Goal: Transaction & Acquisition: Purchase product/service

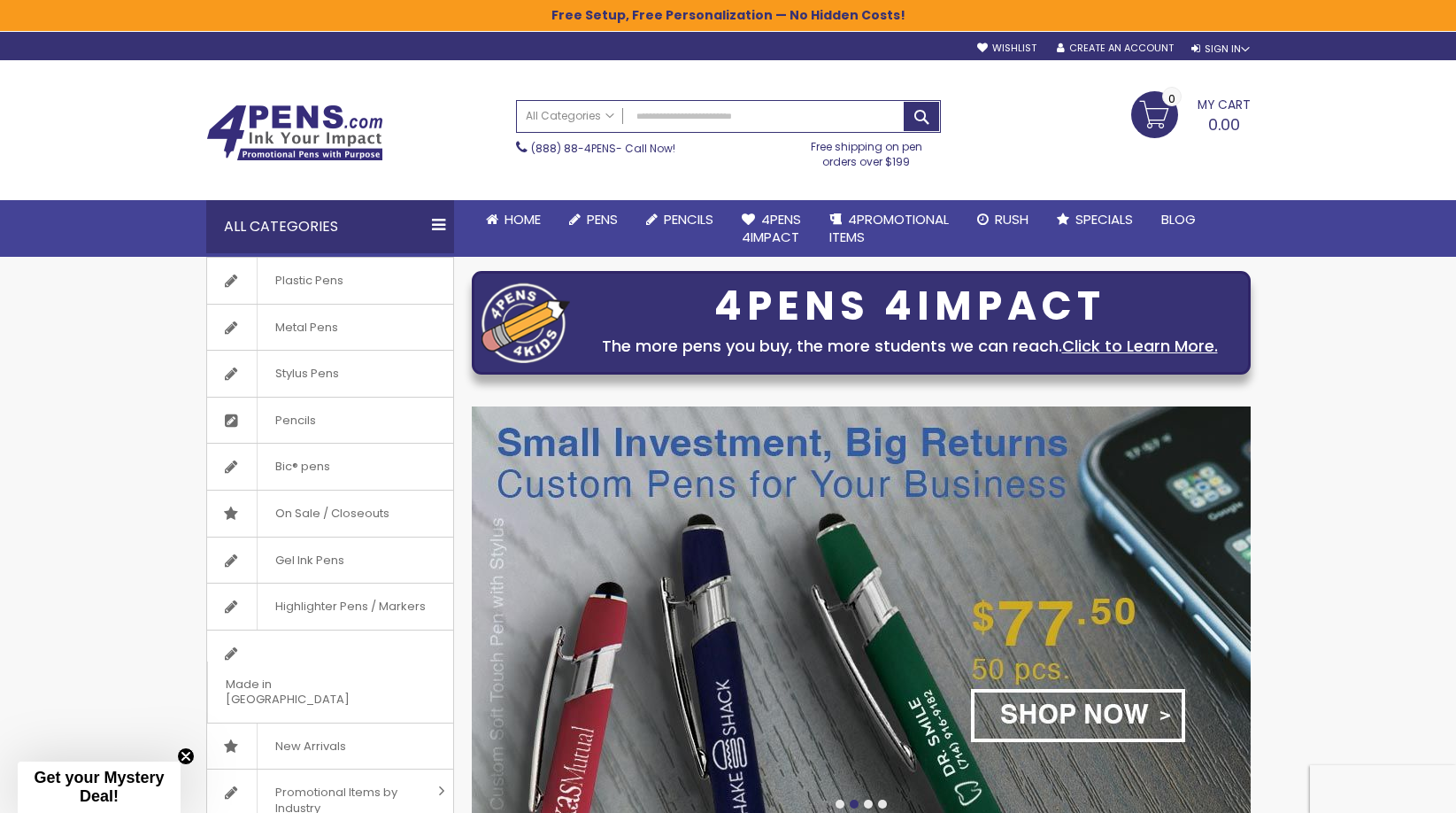
click at [321, 516] on span "On Sale / Closeouts" at bounding box center [332, 513] width 150 height 46
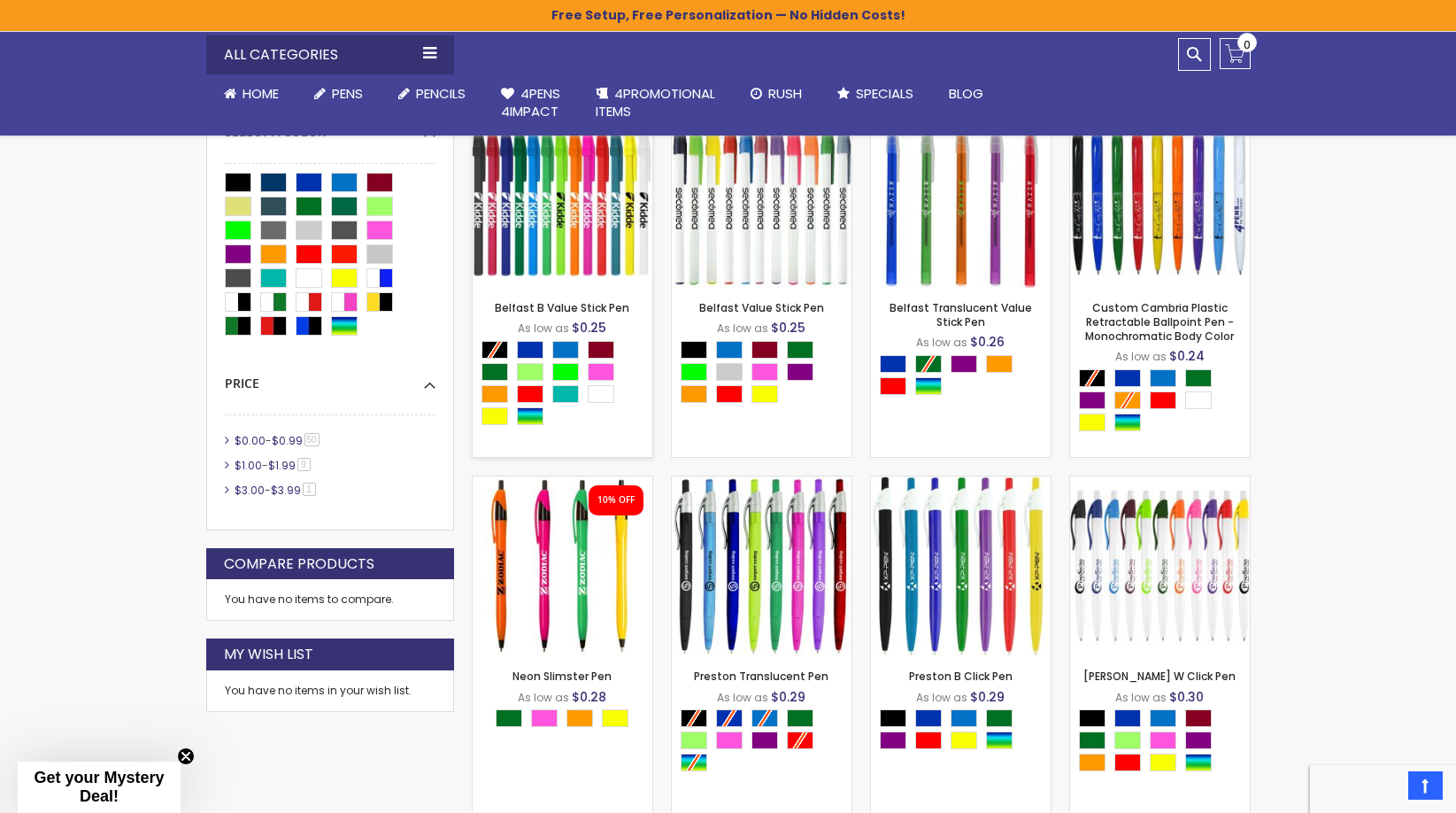
click at [573, 199] on img at bounding box center [562, 197] width 180 height 180
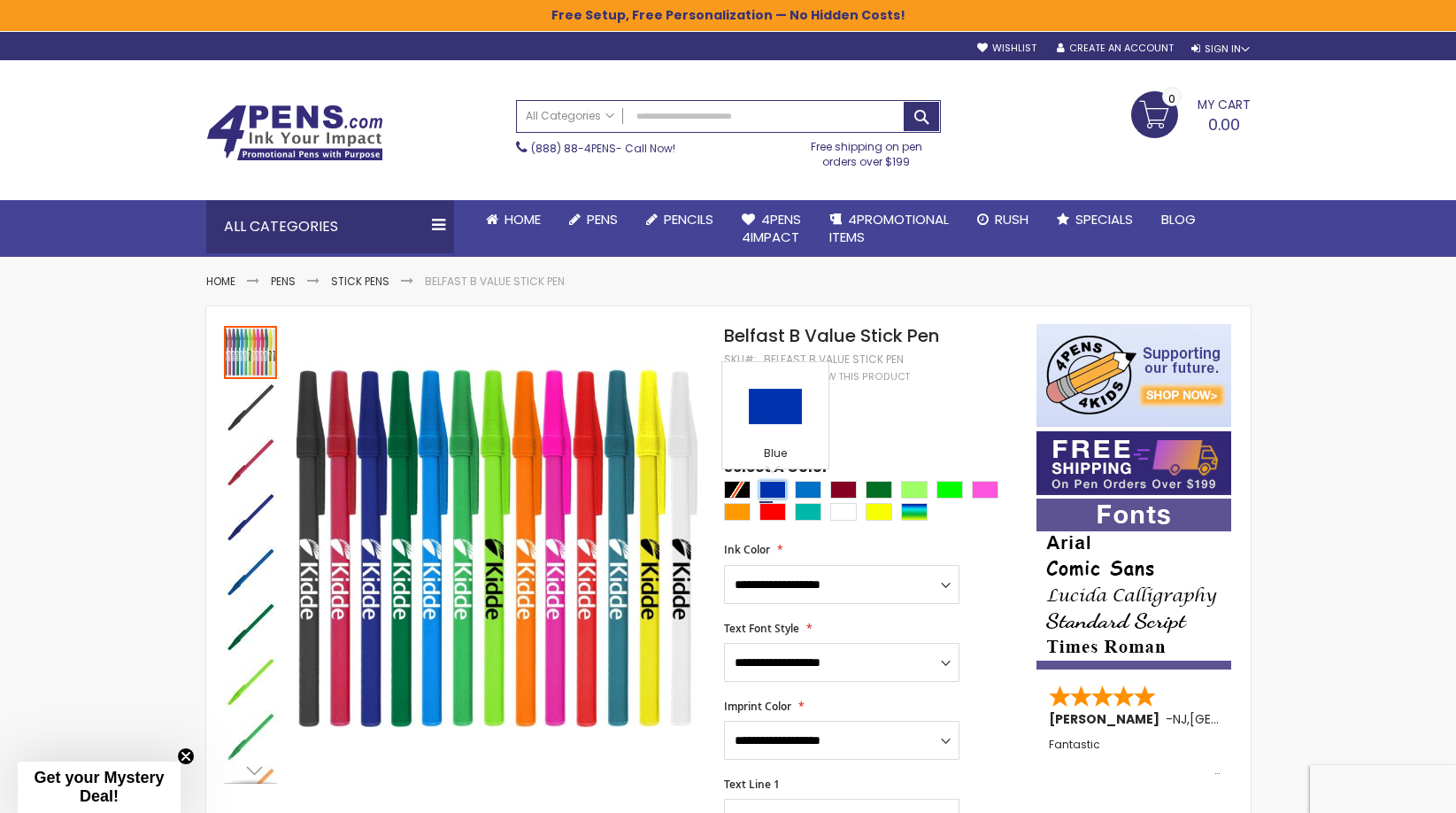
click at [770, 488] on div "Blue" at bounding box center [773, 489] width 27 height 18
type input "****"
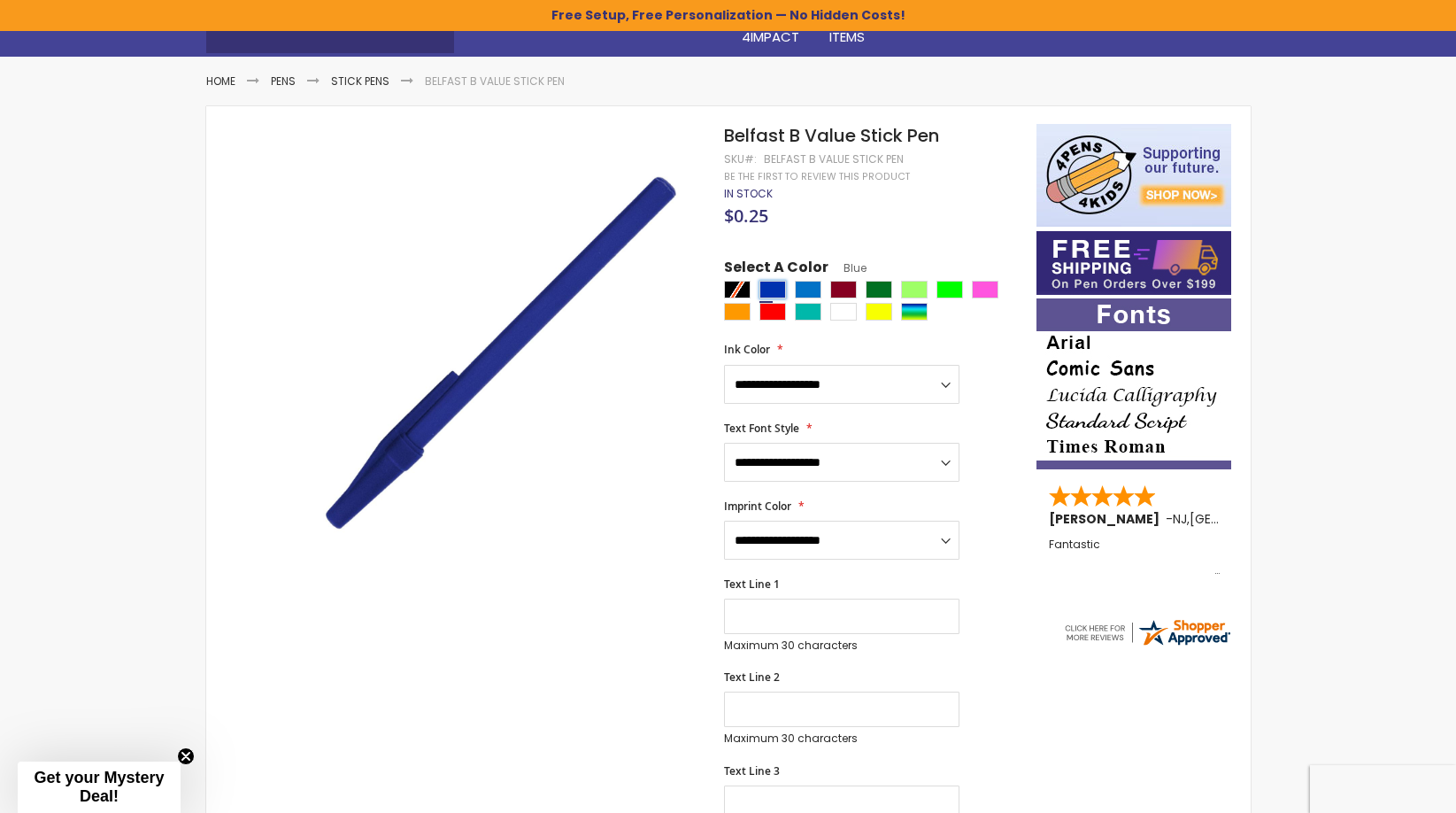
scroll to position [327, 0]
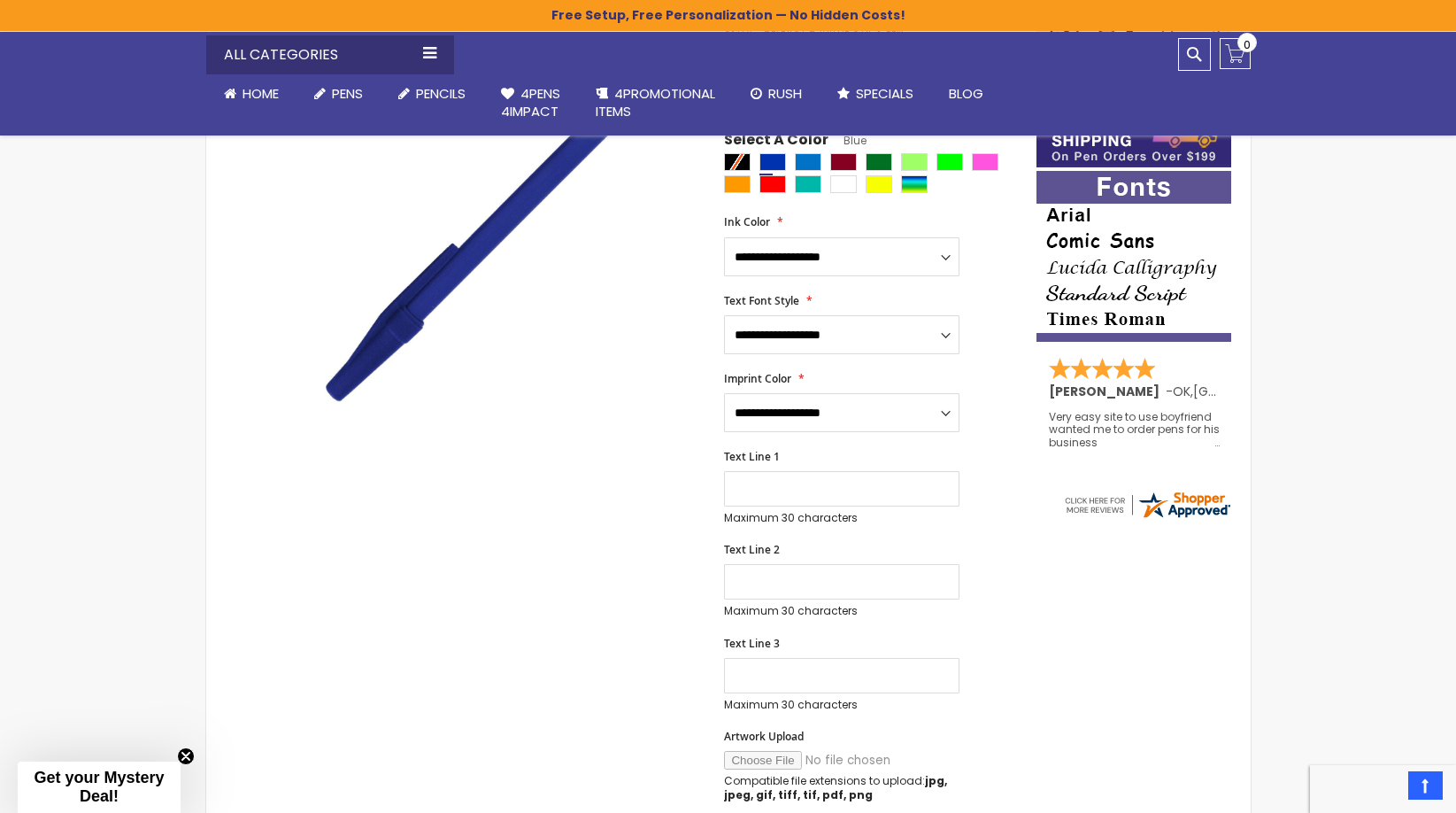
click at [141, 406] on div "Skip to Content sample Wishlist Sign Out Sign In Sign In Login Forgot Your Pass…" at bounding box center [728, 756] width 1456 height 2168
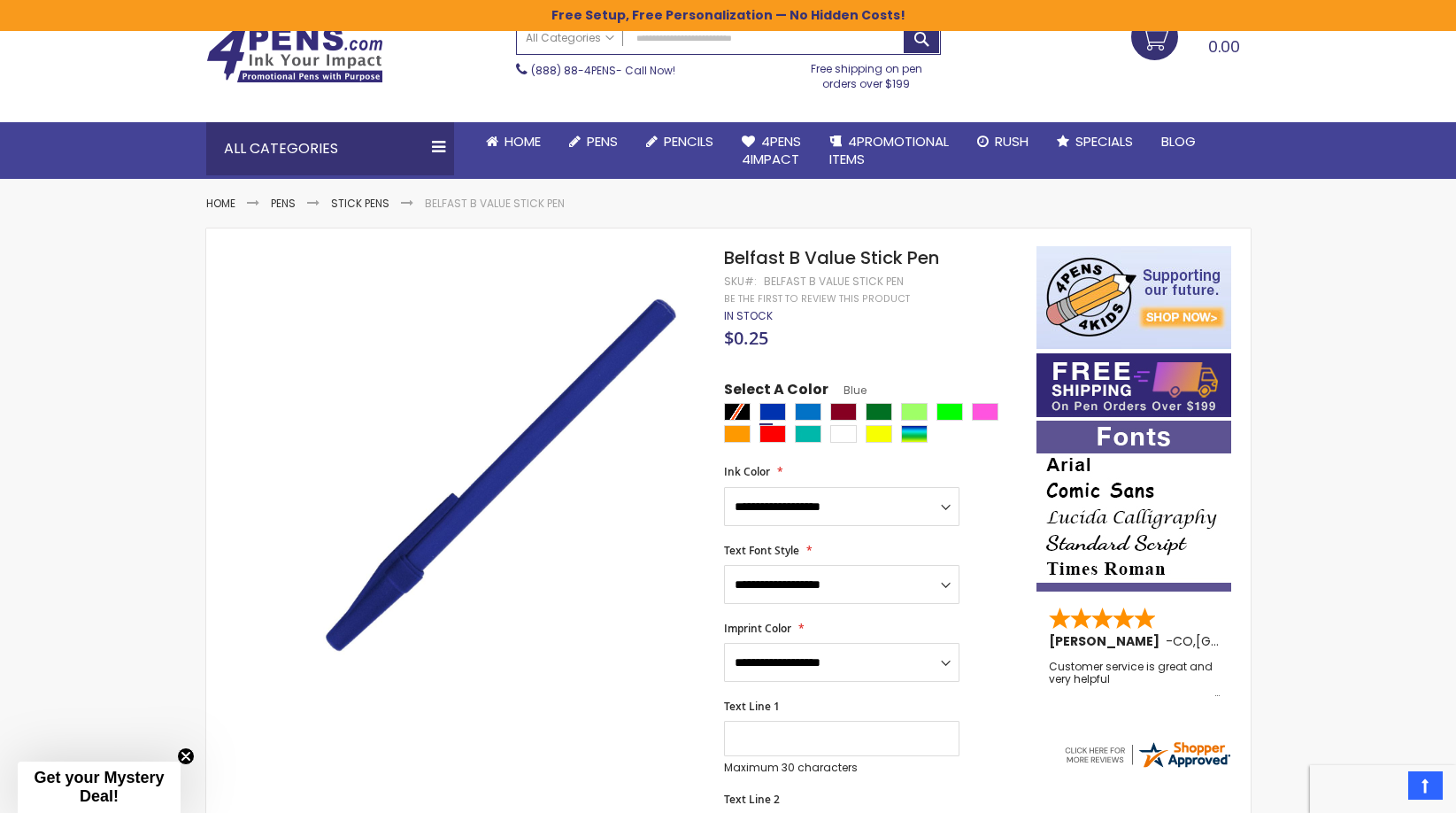
scroll to position [0, 0]
